Goal: Information Seeking & Learning: Find specific fact

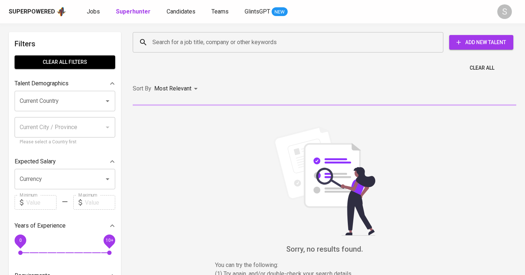
click at [177, 44] on input "Search for a job title, company or other keywords" at bounding box center [289, 42] width 278 height 14
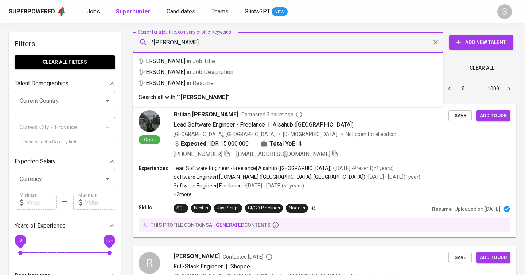
type input ""[PERSON_NAME]""
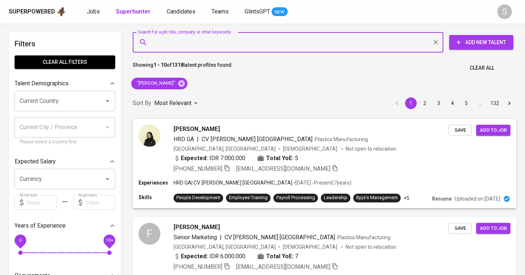
scroll to position [75, 0]
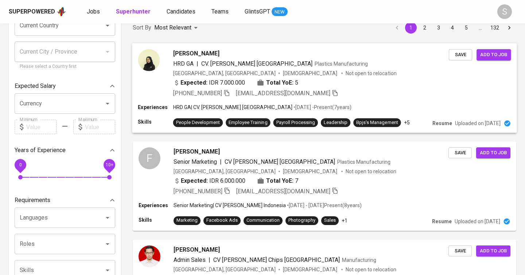
click at [367, 79] on div "Expected: IDR 7.000.000 Total YoE: 5" at bounding box center [310, 83] width 275 height 11
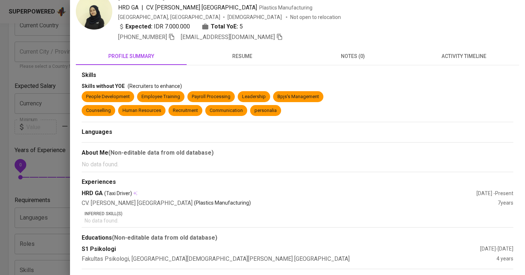
scroll to position [0, 0]
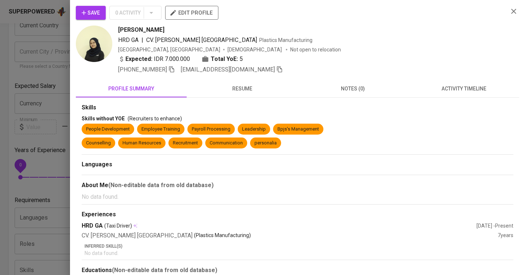
drag, startPoint x: 167, startPoint y: 28, endPoint x: 120, endPoint y: 27, distance: 46.7
click at [120, 27] on div "[PERSON_NAME]" at bounding box center [310, 30] width 384 height 9
copy span "[PERSON_NAME]"
click at [26, 95] on div at bounding box center [262, 137] width 525 height 275
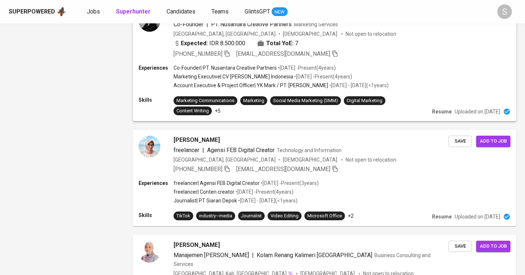
scroll to position [94, 0]
